Goal: Transaction & Acquisition: Purchase product/service

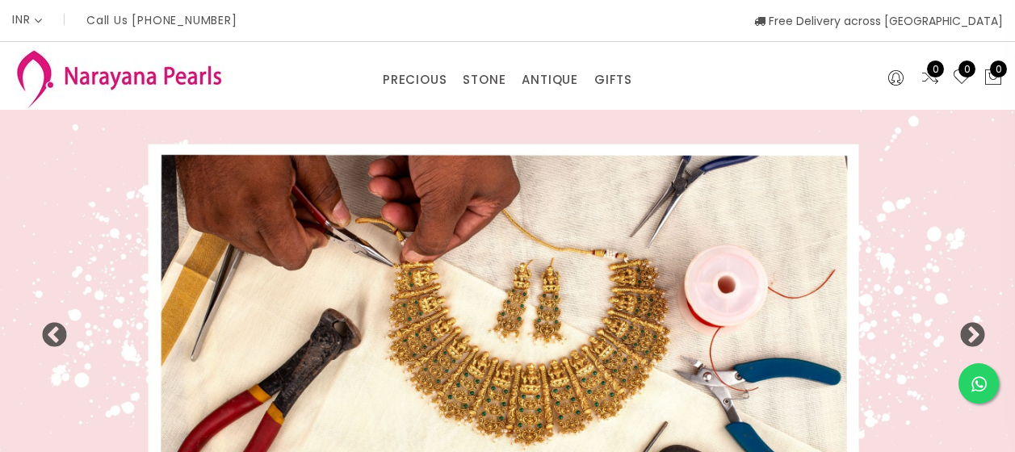
select select "INR"
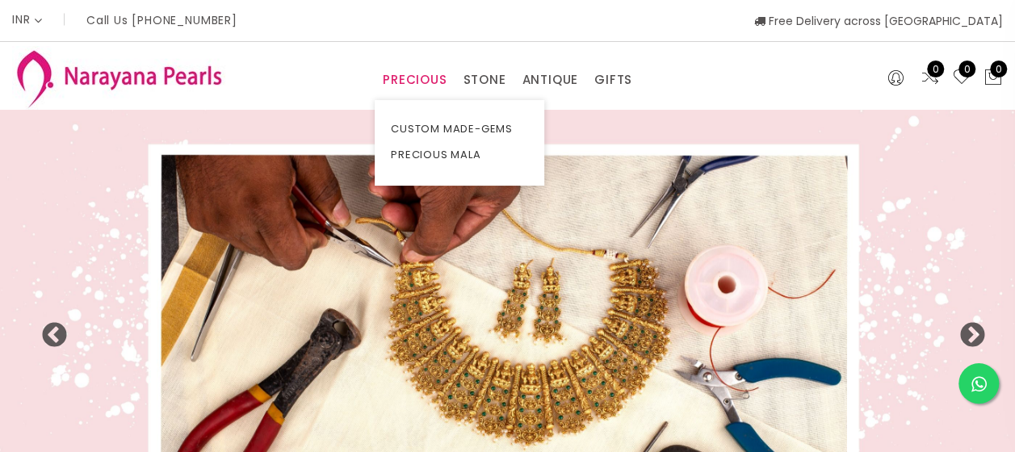
click at [408, 81] on link "PRECIOUS" at bounding box center [415, 80] width 64 height 24
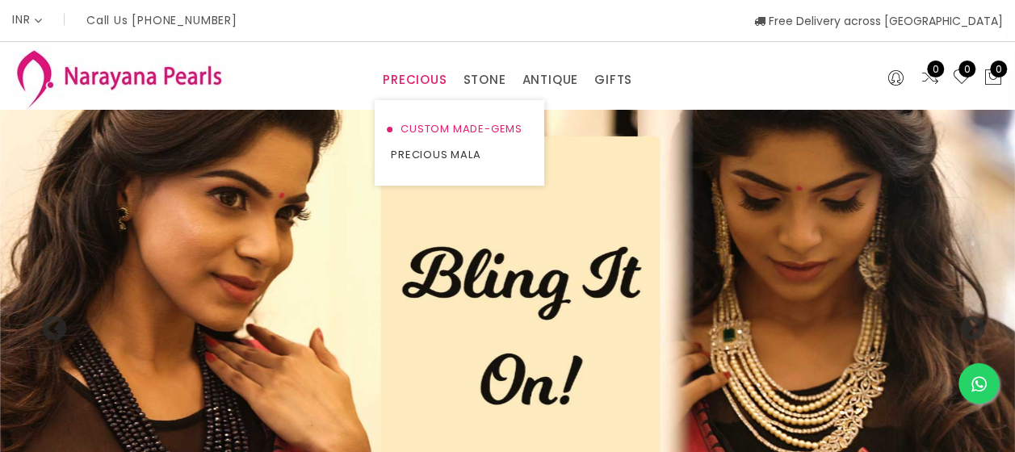
click at [428, 127] on link "CUSTOM MADE-GEMS" at bounding box center [459, 129] width 137 height 26
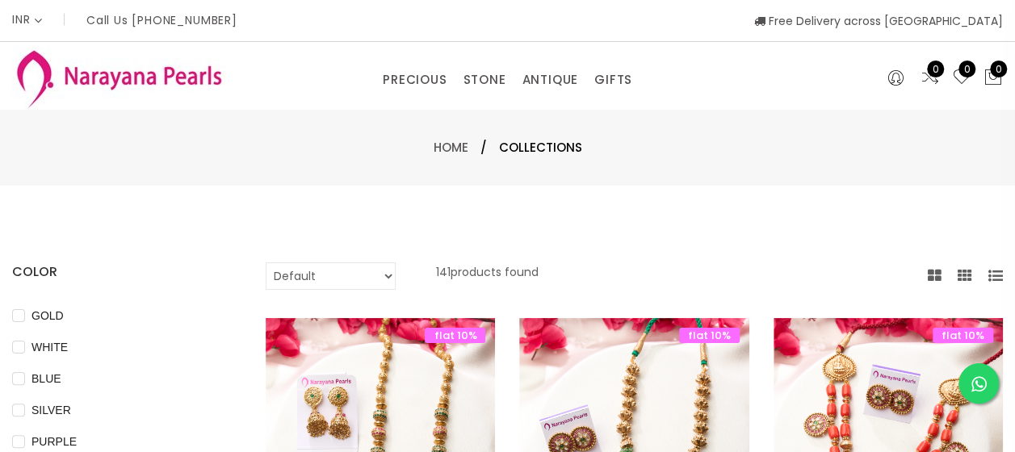
click at [691, 34] on div "INR CAD HKD GBP IDR INR JPY MYR USD MXN AUD Call Us [PHONE_NUMBER] Free Deliver…" at bounding box center [507, 20] width 991 height 41
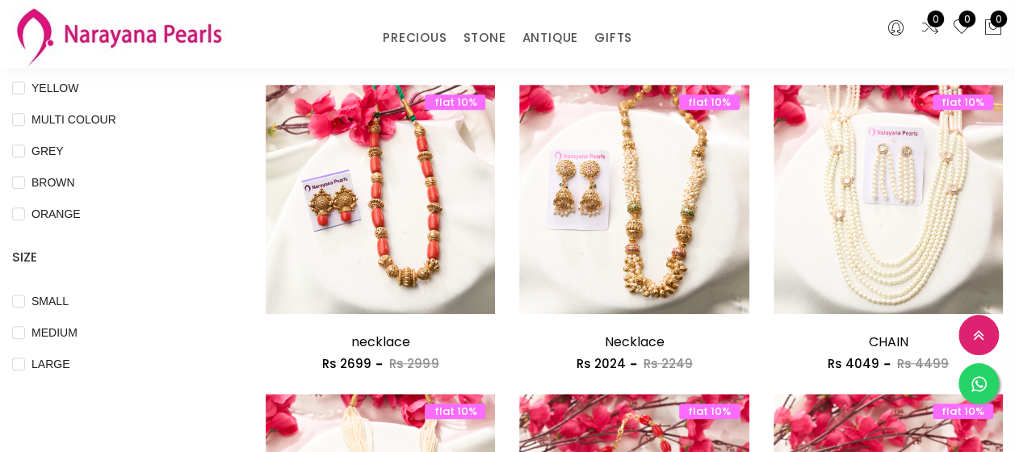
scroll to position [464, 0]
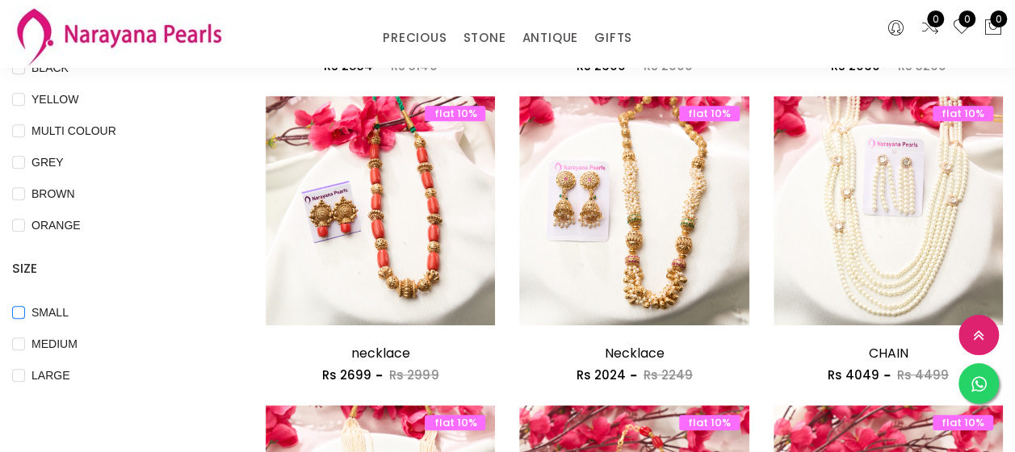
click at [47, 313] on span "SMALL" at bounding box center [50, 313] width 50 height 18
click at [25, 313] on input "SMALL" at bounding box center [18, 324] width 13 height 36
checkbox input "true"
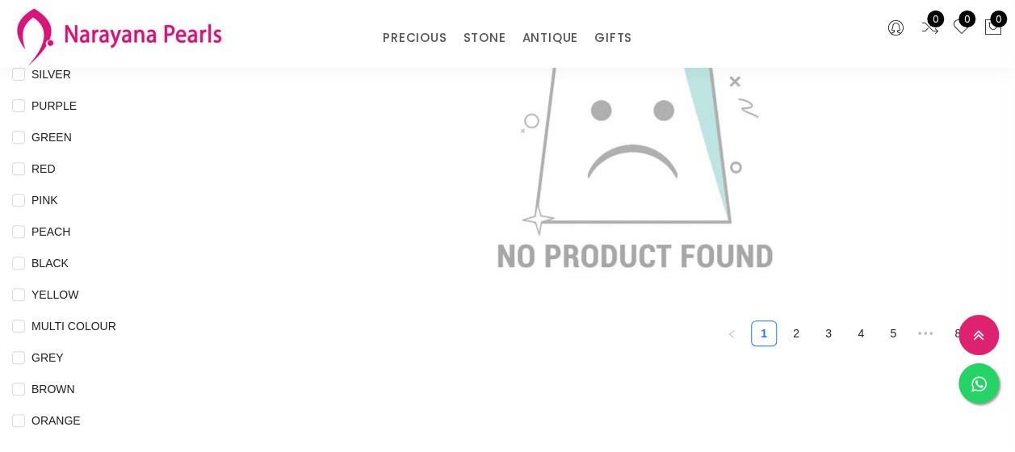
scroll to position [237, 0]
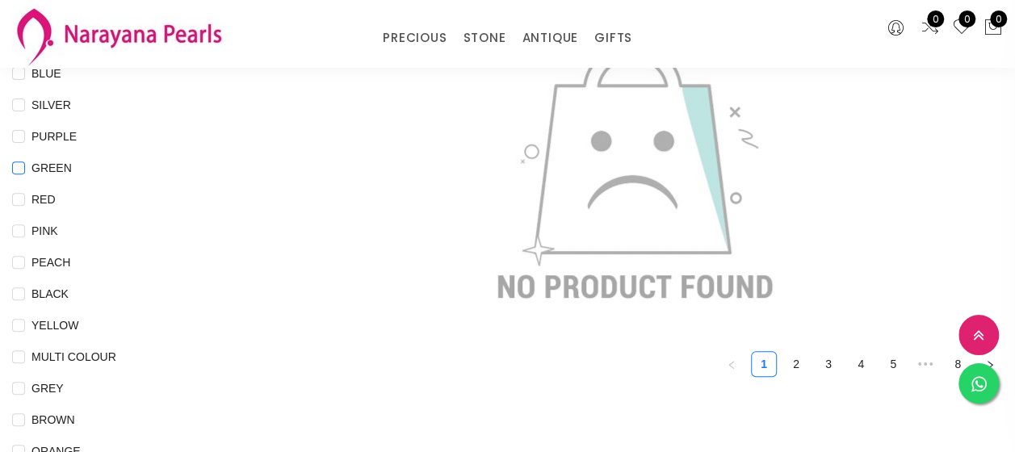
click at [61, 164] on span "GREEN" at bounding box center [51, 168] width 53 height 18
click at [25, 164] on input "GREEN" at bounding box center [18, 180] width 13 height 36
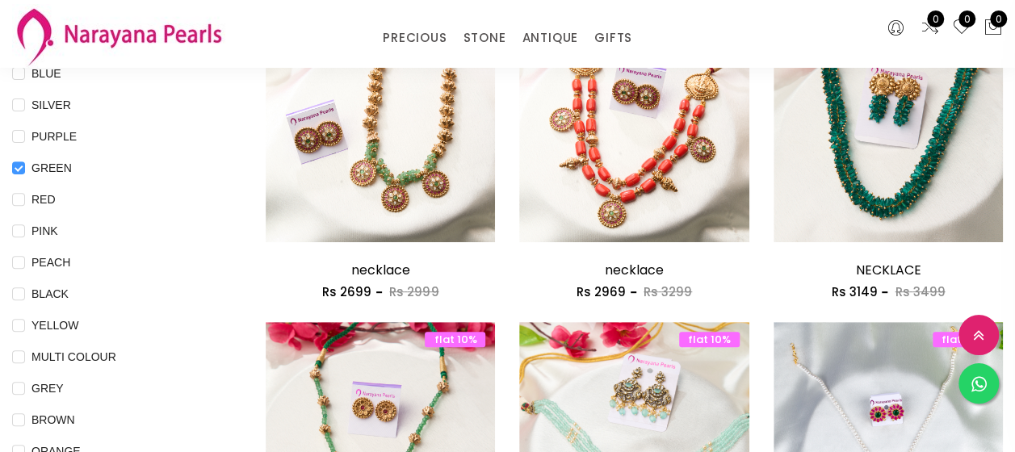
click at [61, 164] on span "GREEN" at bounding box center [51, 168] width 53 height 18
click at [25, 164] on input "GREEN" at bounding box center [18, 180] width 13 height 36
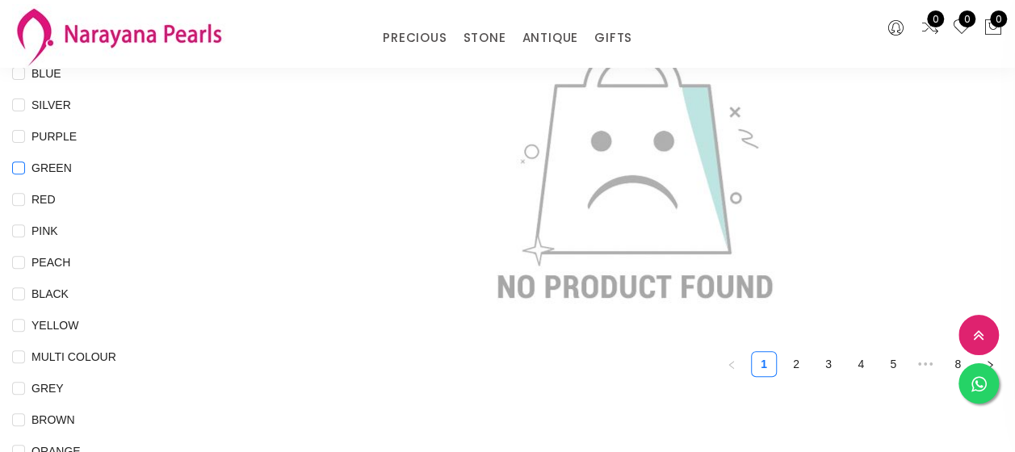
click at [20, 170] on input "GREEN" at bounding box center [18, 180] width 13 height 36
checkbox input "true"
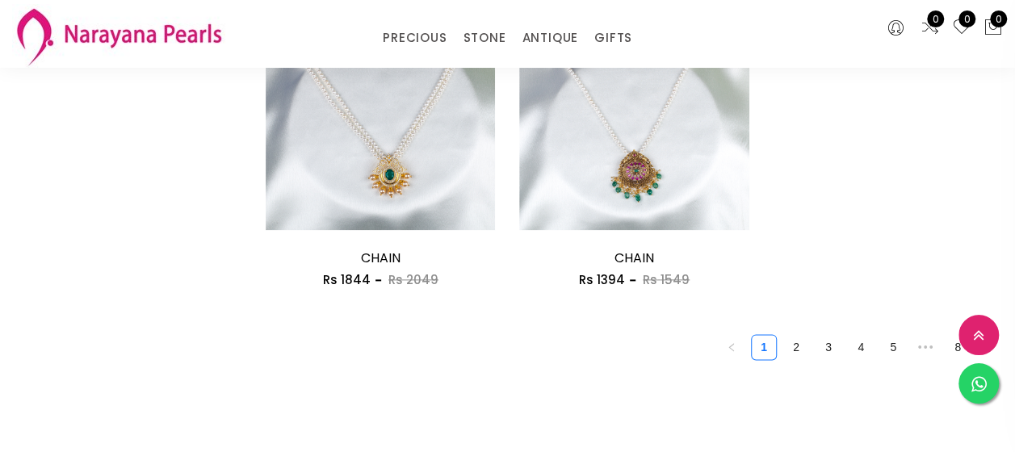
scroll to position [871, 0]
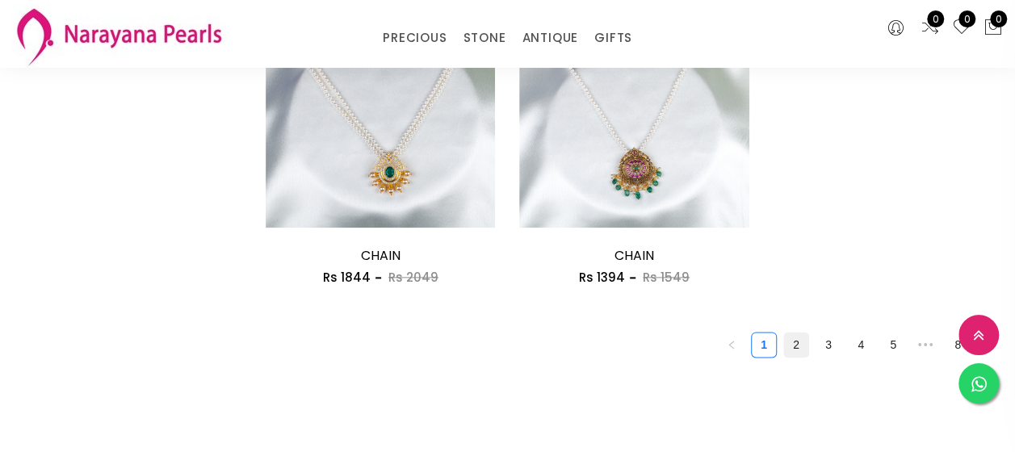
click at [799, 342] on link "2" at bounding box center [796, 345] width 24 height 24
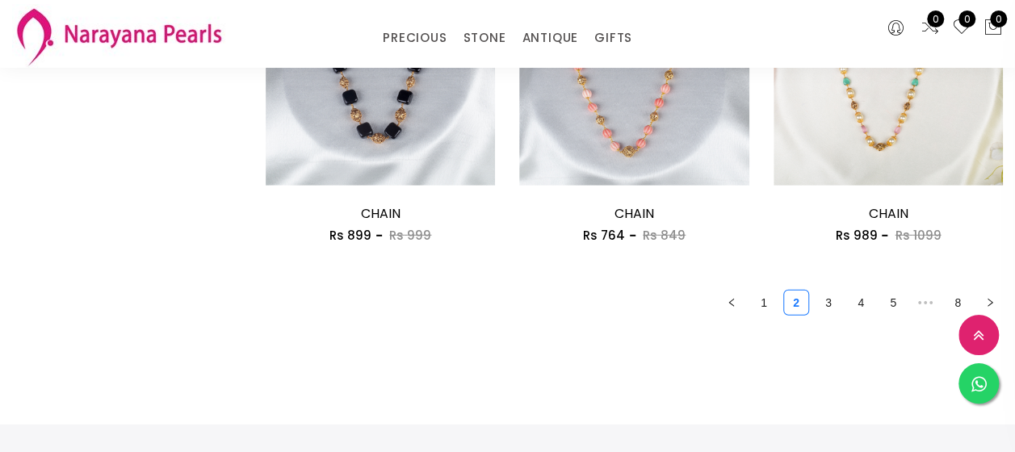
scroll to position [2159, 0]
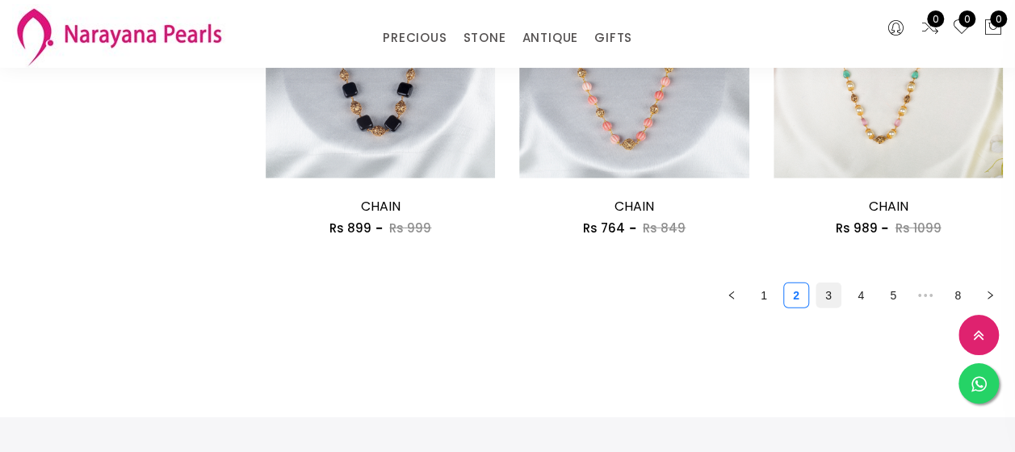
click at [834, 300] on link "3" at bounding box center [828, 295] width 24 height 24
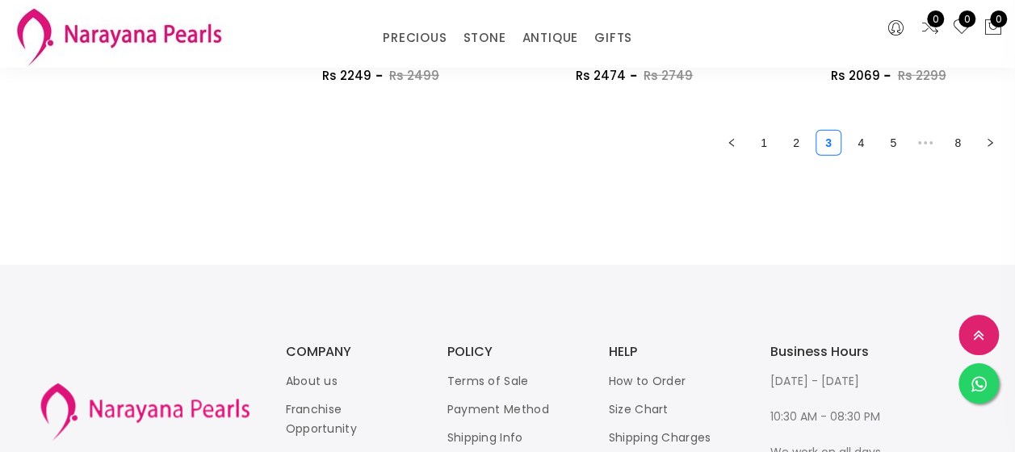
scroll to position [2322, 0]
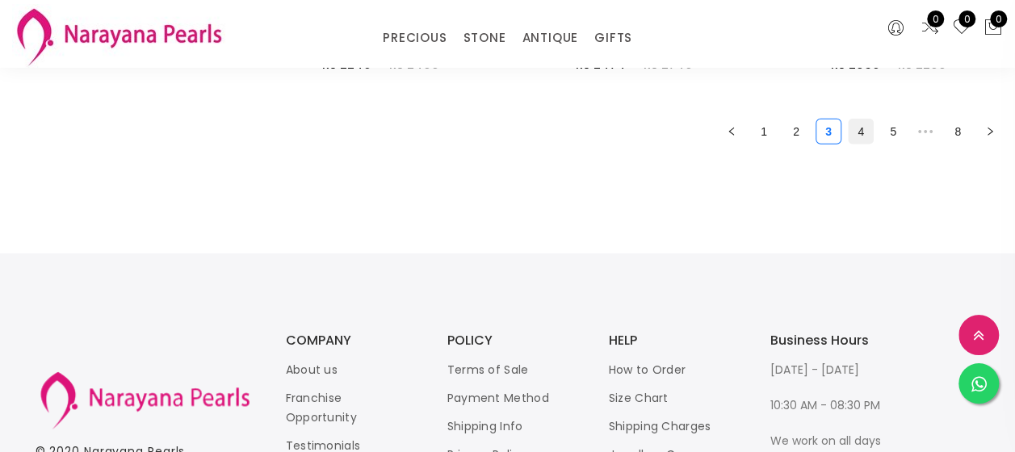
click at [866, 131] on link "4" at bounding box center [861, 132] width 24 height 24
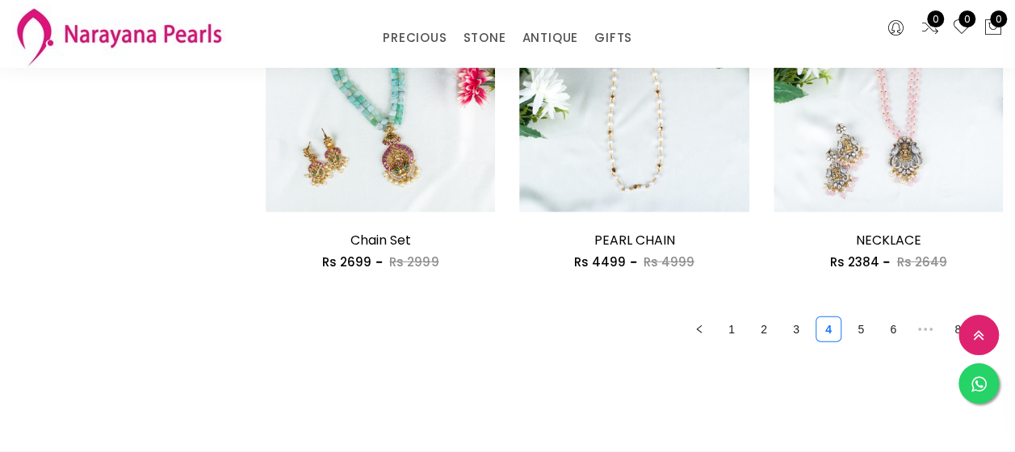
scroll to position [2132, 0]
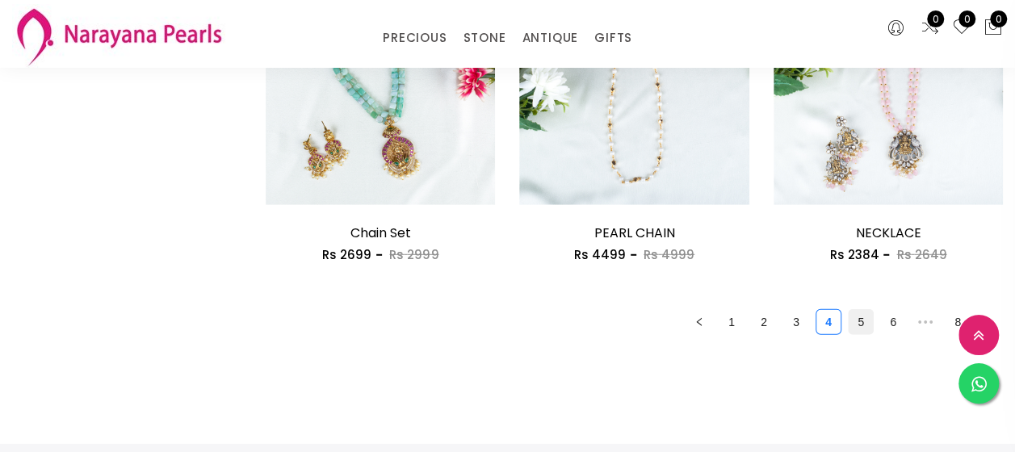
click at [854, 321] on link "5" at bounding box center [861, 322] width 24 height 24
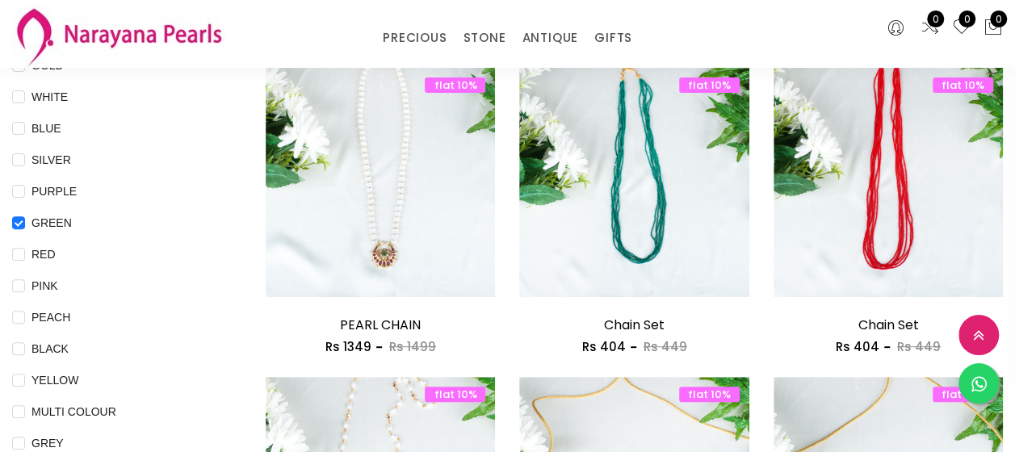
scroll to position [198, 0]
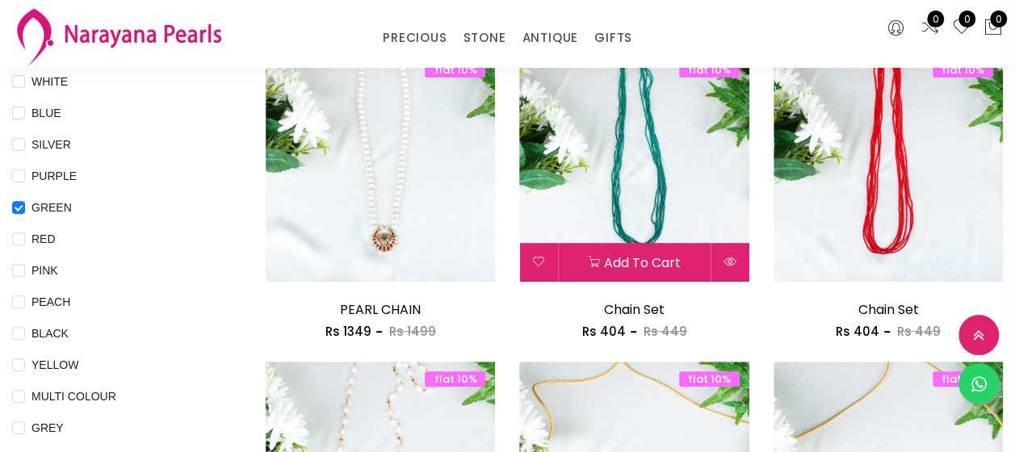
click at [695, 166] on img at bounding box center [633, 166] width 229 height 229
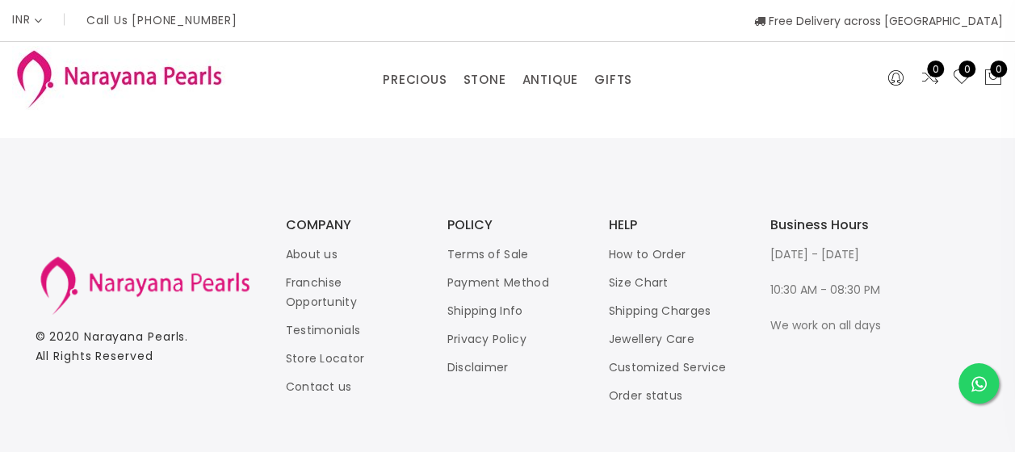
click at [695, 166] on div "INR CAD HKD GBP IDR INR JPY MYR USD MXN AUD Call Us [PHONE_NUMBER] Free Deliver…" at bounding box center [507, 243] width 1015 height 486
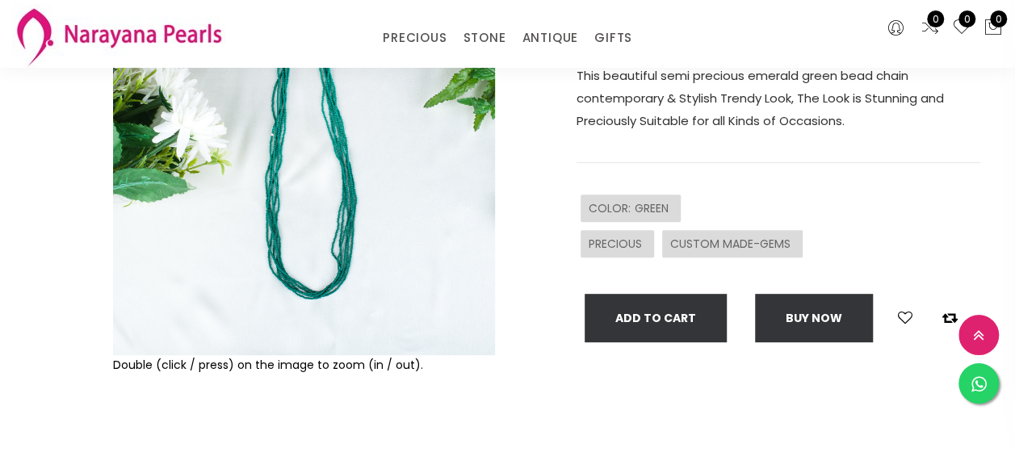
scroll to position [228, 0]
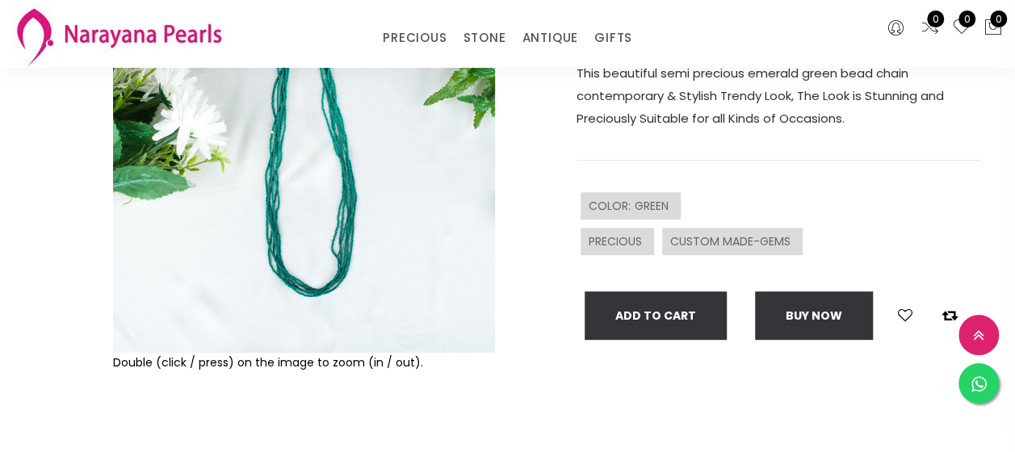
click at [341, 221] on img at bounding box center [304, 162] width 382 height 382
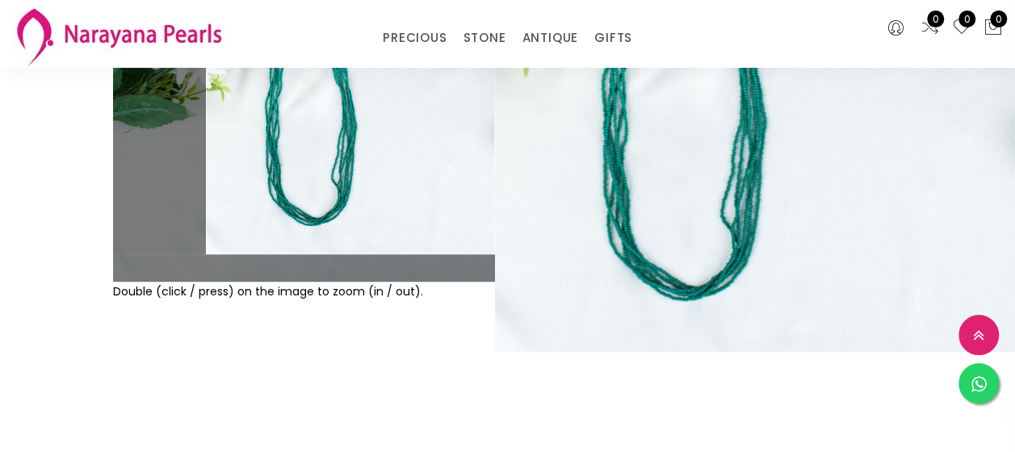
scroll to position [283, 0]
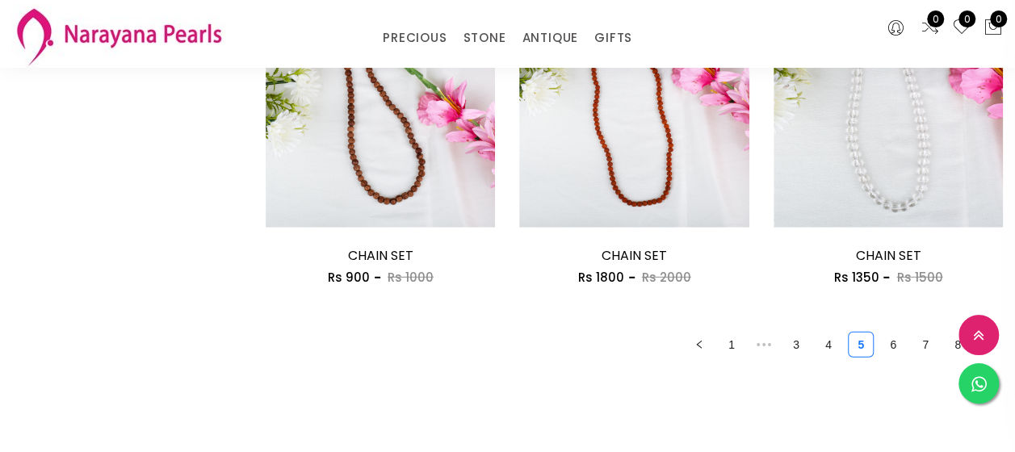
scroll to position [2105, 0]
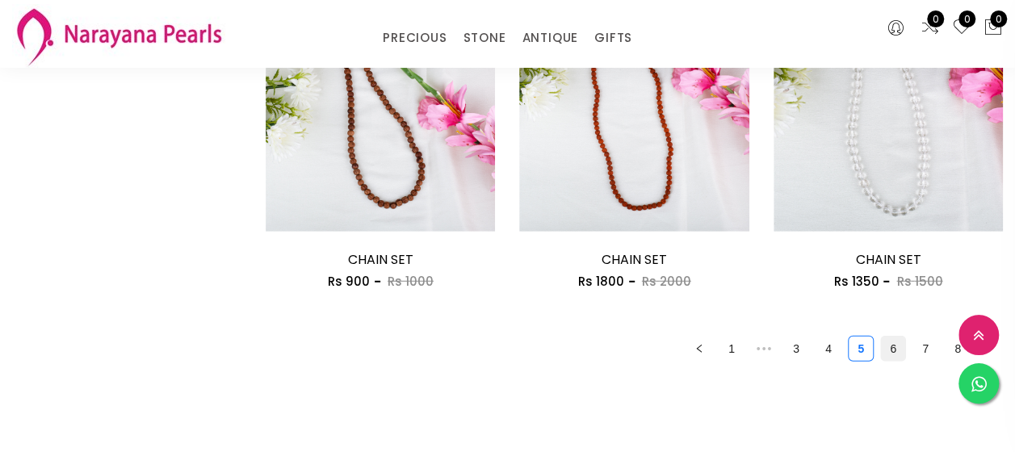
click at [893, 355] on link "6" at bounding box center [893, 349] width 24 height 24
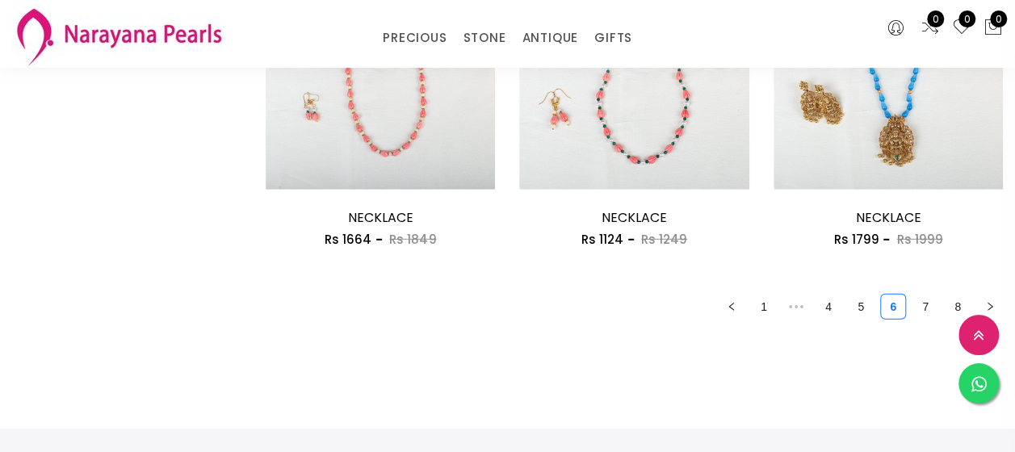
scroll to position [2159, 0]
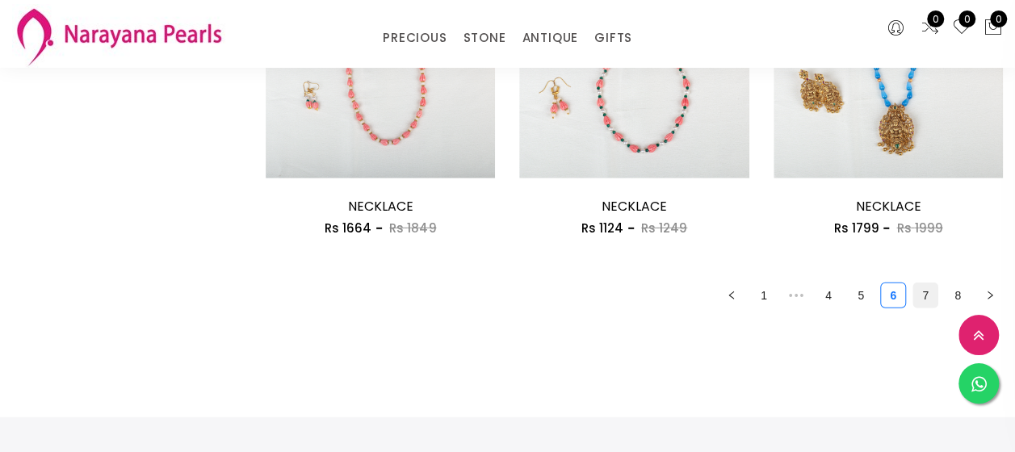
click at [921, 300] on link "7" at bounding box center [925, 295] width 24 height 24
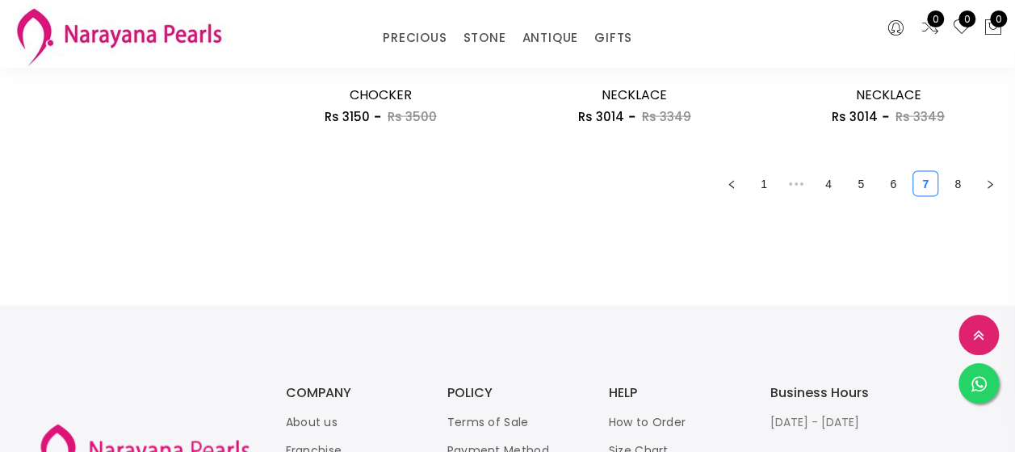
scroll to position [1659, 0]
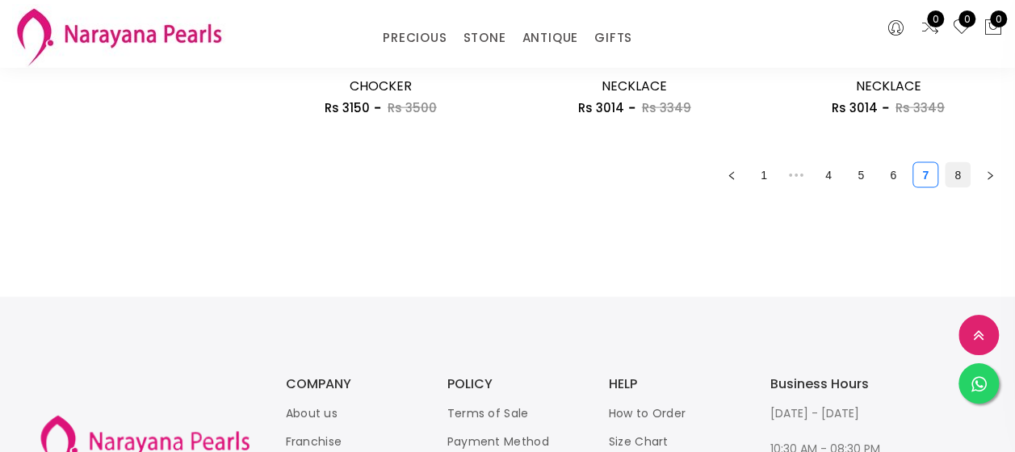
click at [961, 181] on link "8" at bounding box center [958, 175] width 24 height 24
